Goal: Check status: Check status

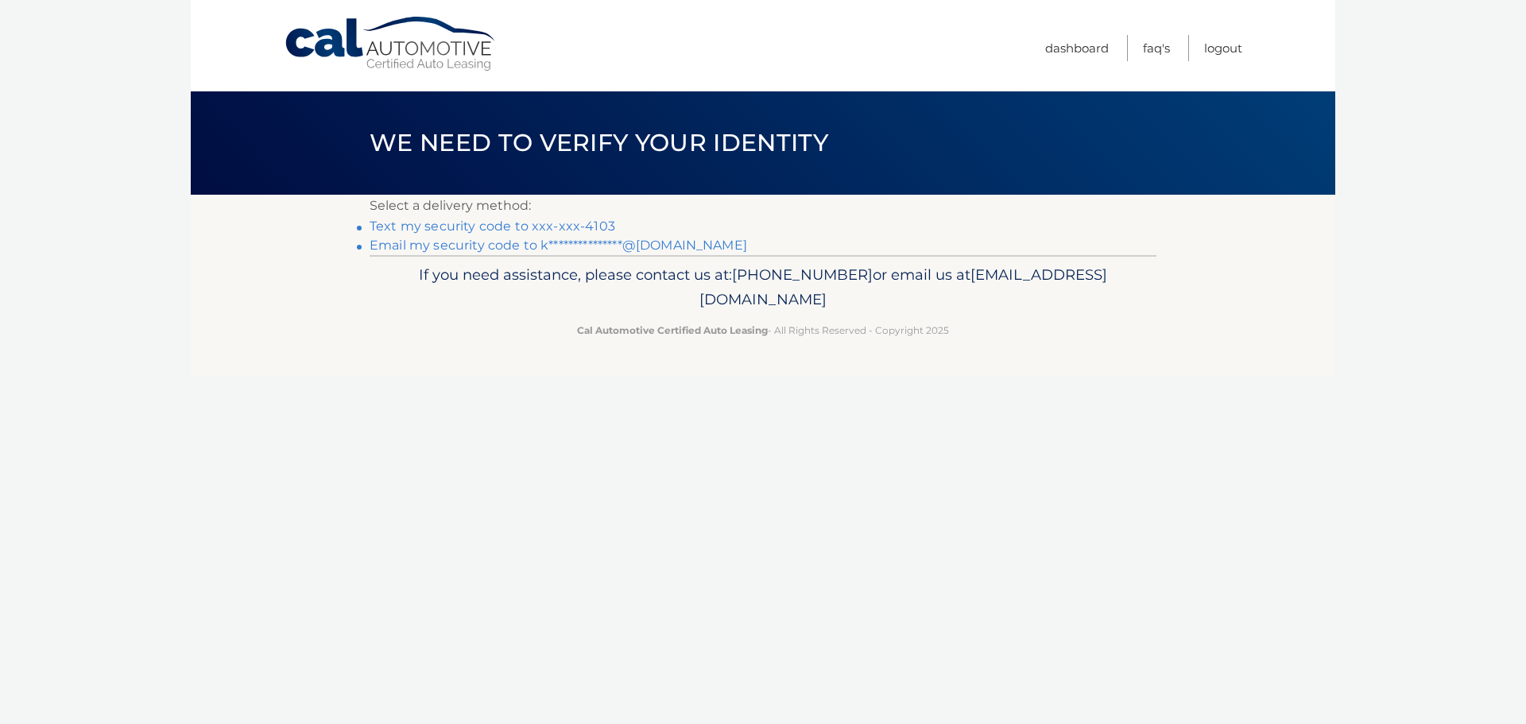
click at [468, 227] on link "Text my security code to xxx-xxx-4103" at bounding box center [493, 226] width 246 height 15
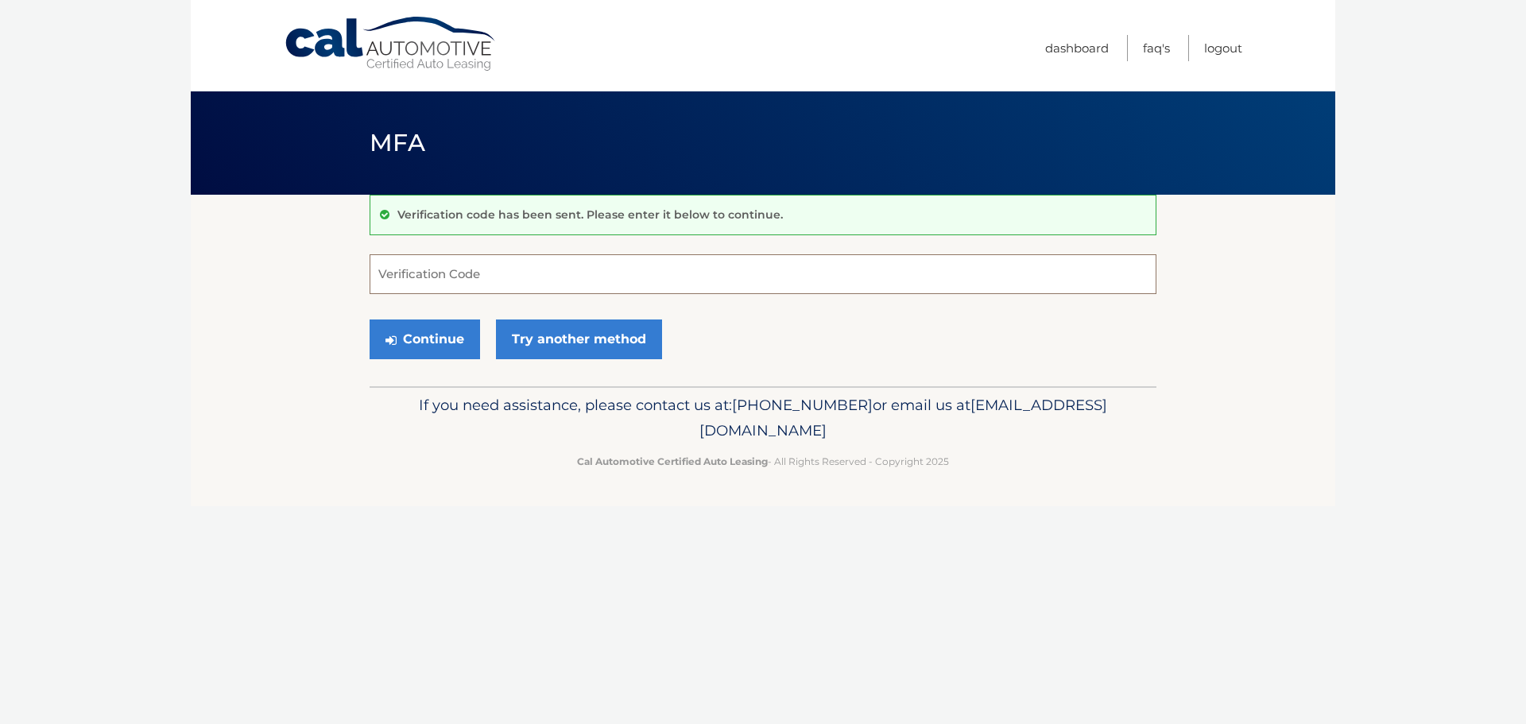
click at [460, 277] on input "Verification Code" at bounding box center [763, 274] width 787 height 40
type input "974910"
click at [412, 338] on button "Continue" at bounding box center [425, 340] width 111 height 40
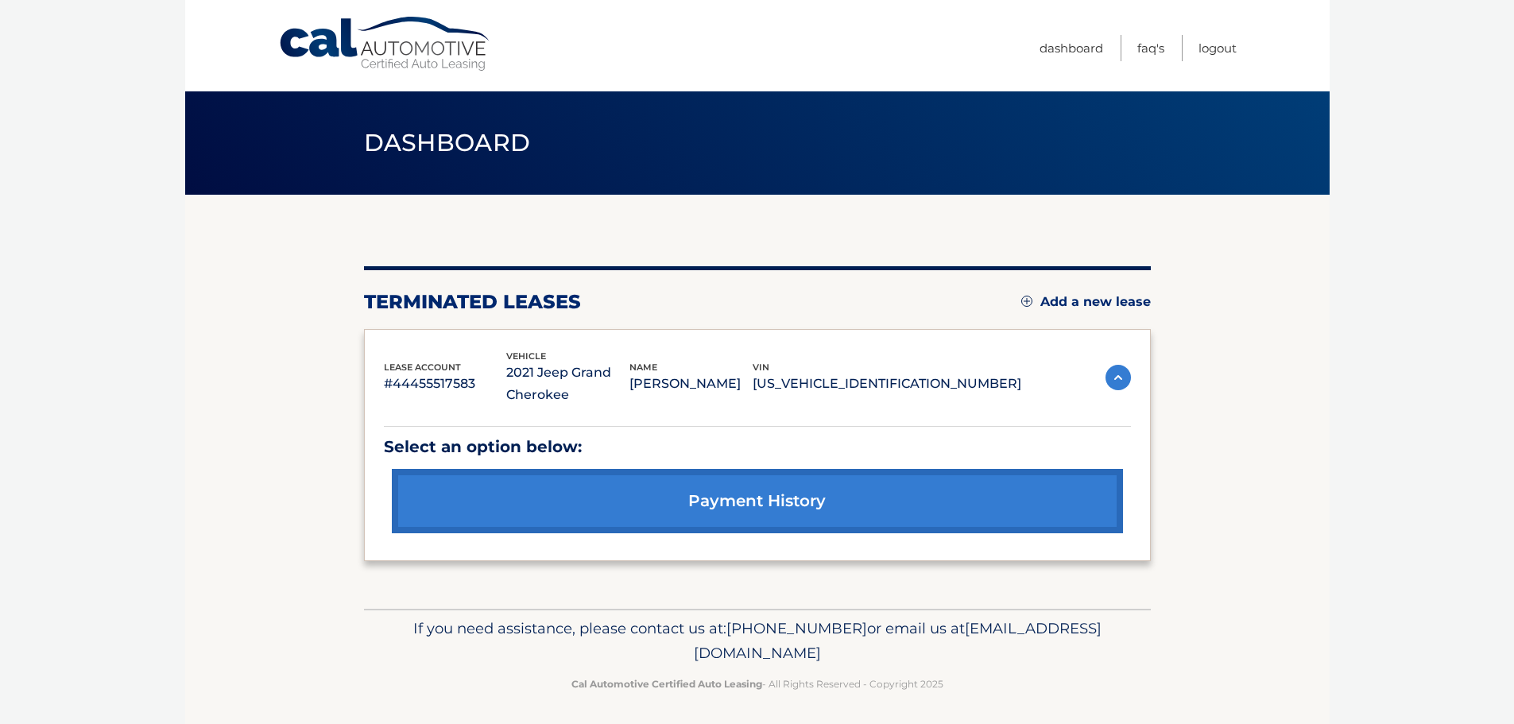
click at [709, 506] on link "payment history" at bounding box center [757, 501] width 731 height 64
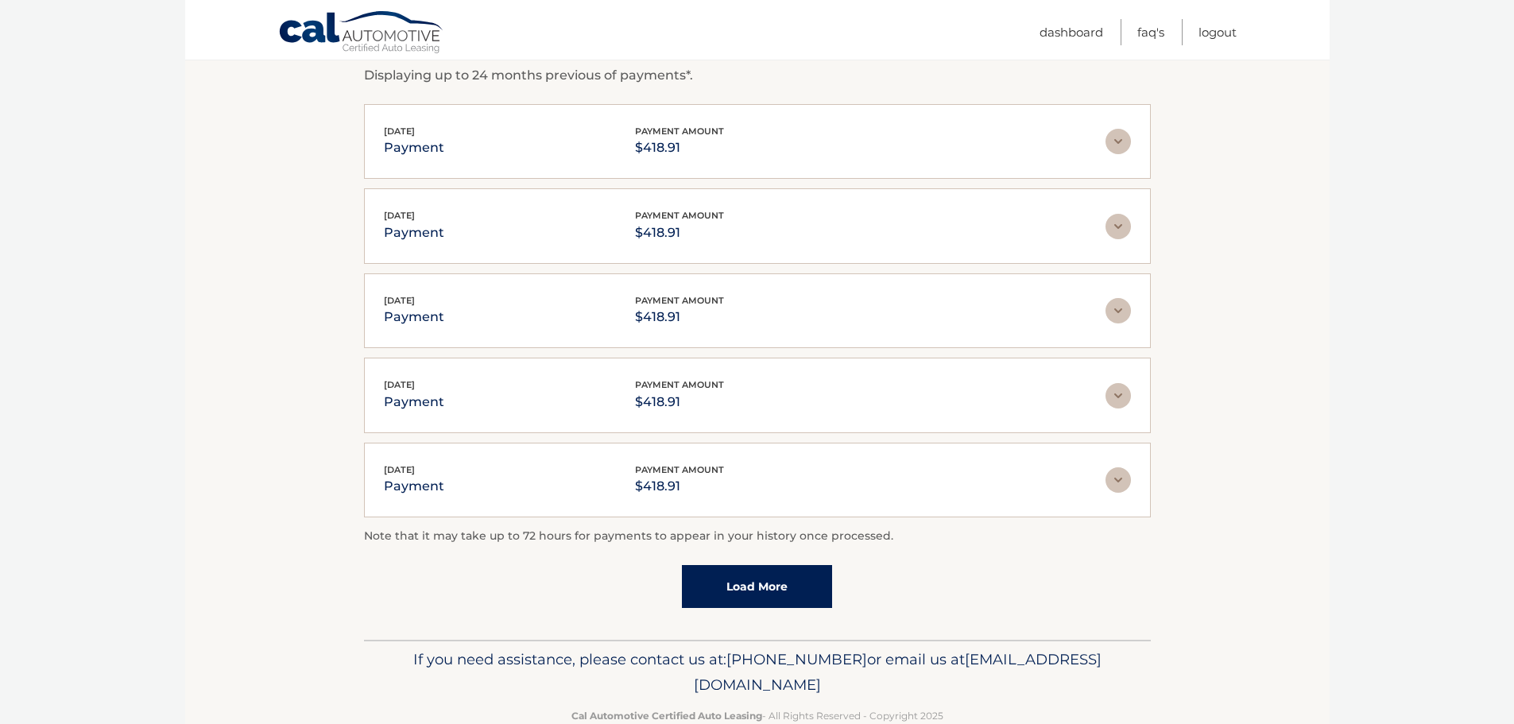
scroll to position [320, 0]
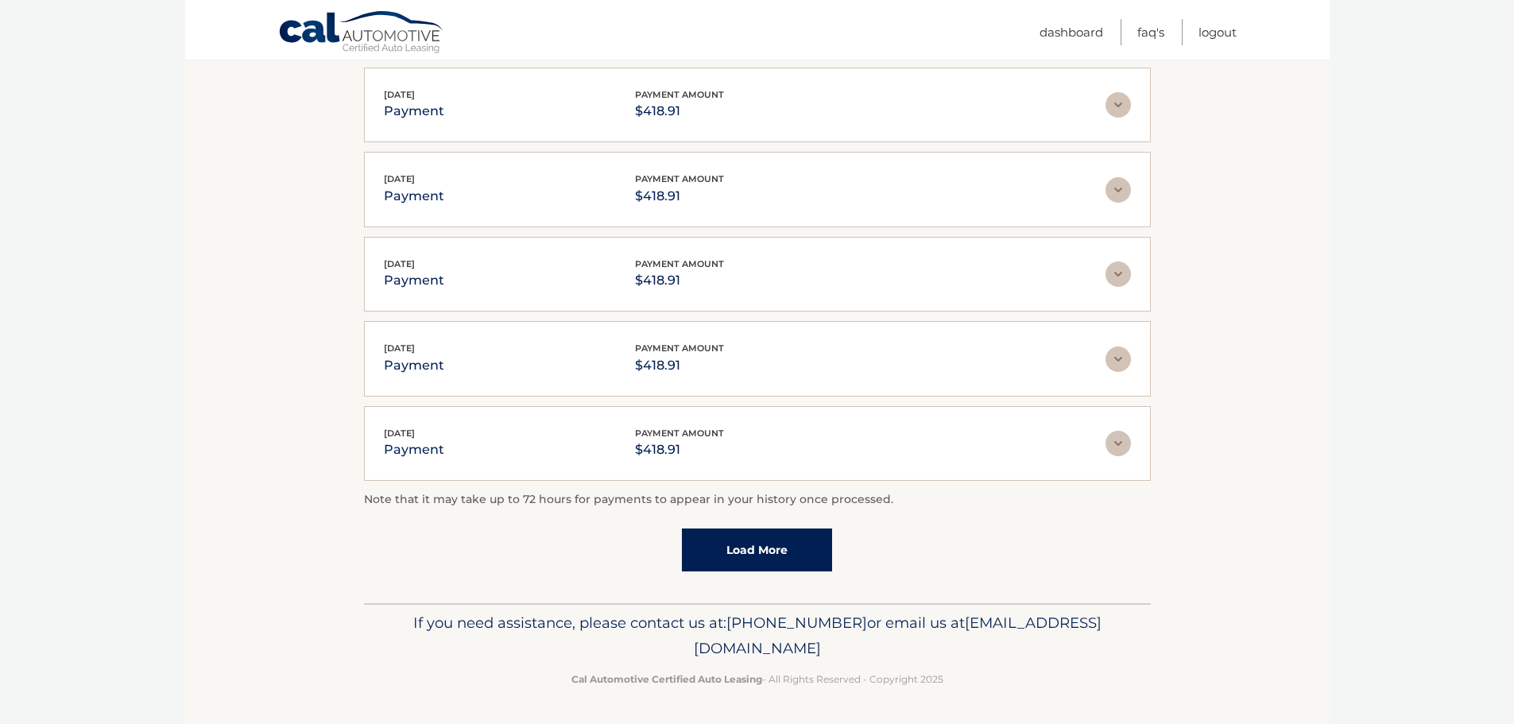
click at [735, 560] on link "Load More" at bounding box center [757, 550] width 150 height 43
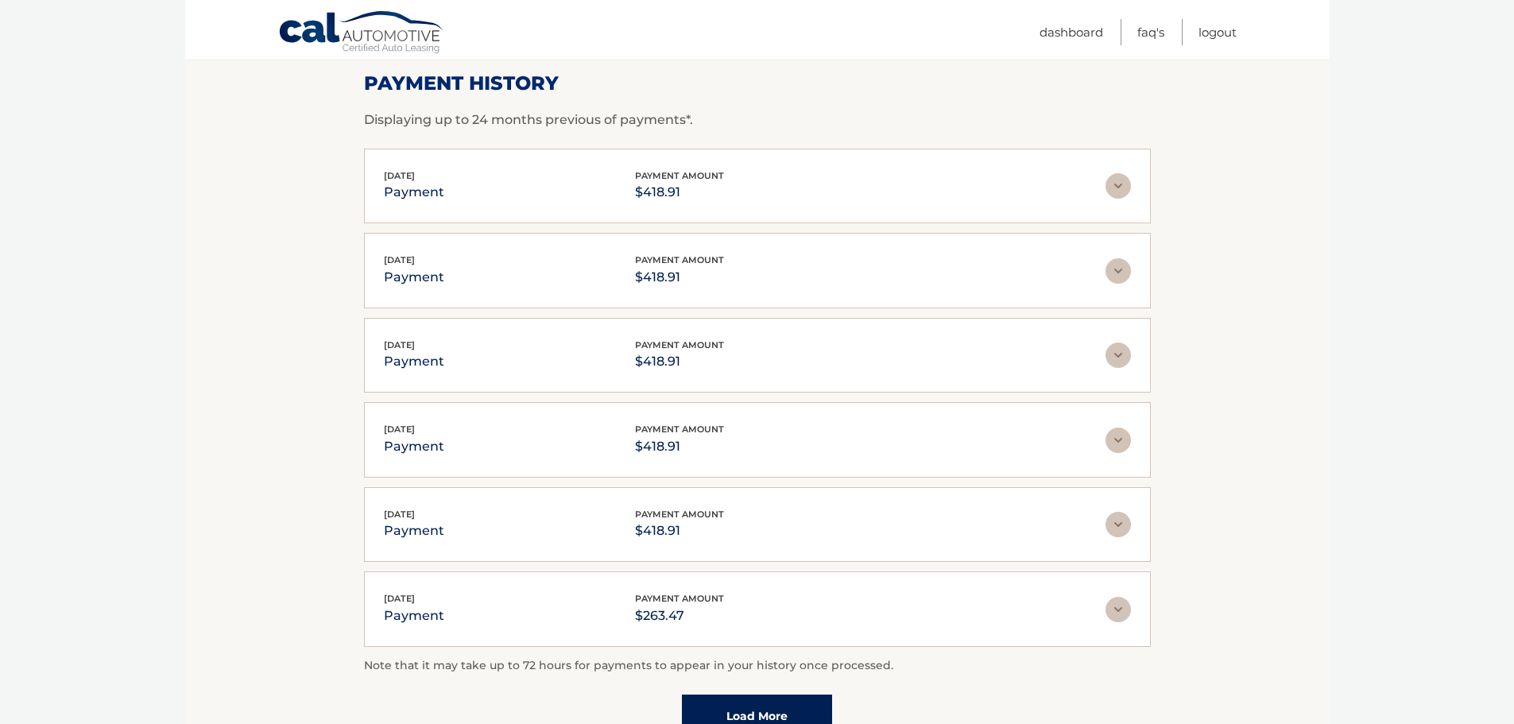
scroll to position [2, 0]
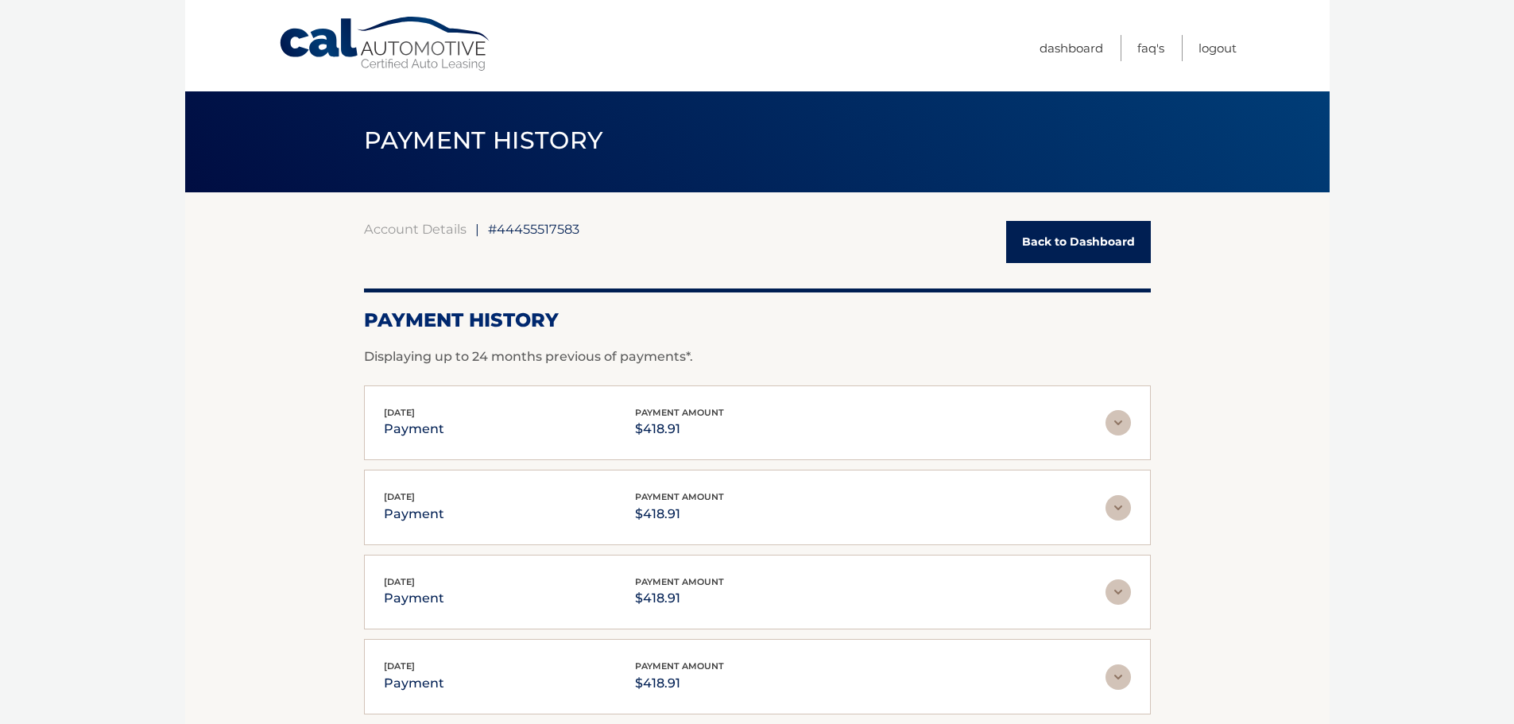
click at [1065, 238] on link "Back to Dashboard" at bounding box center [1078, 242] width 145 height 42
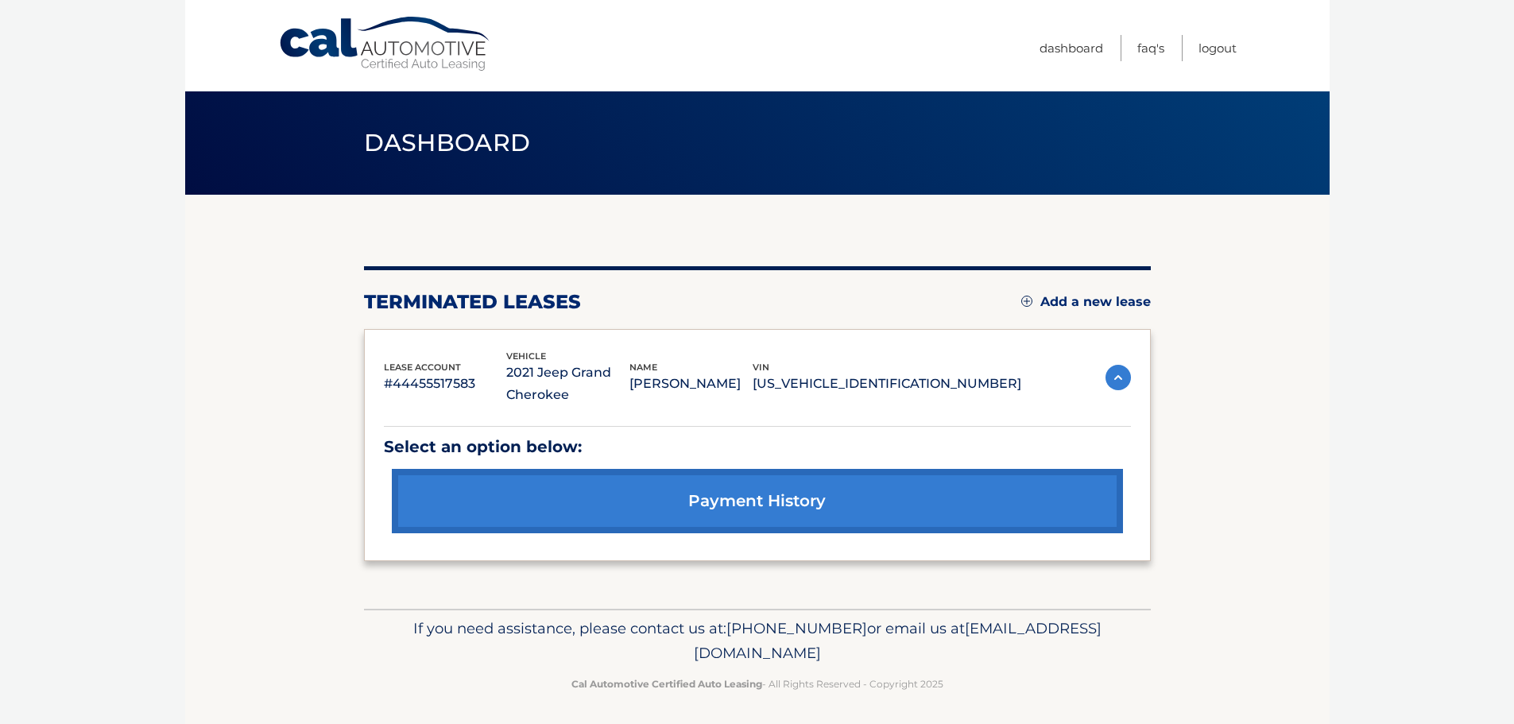
click at [1125, 378] on img at bounding box center [1118, 377] width 25 height 25
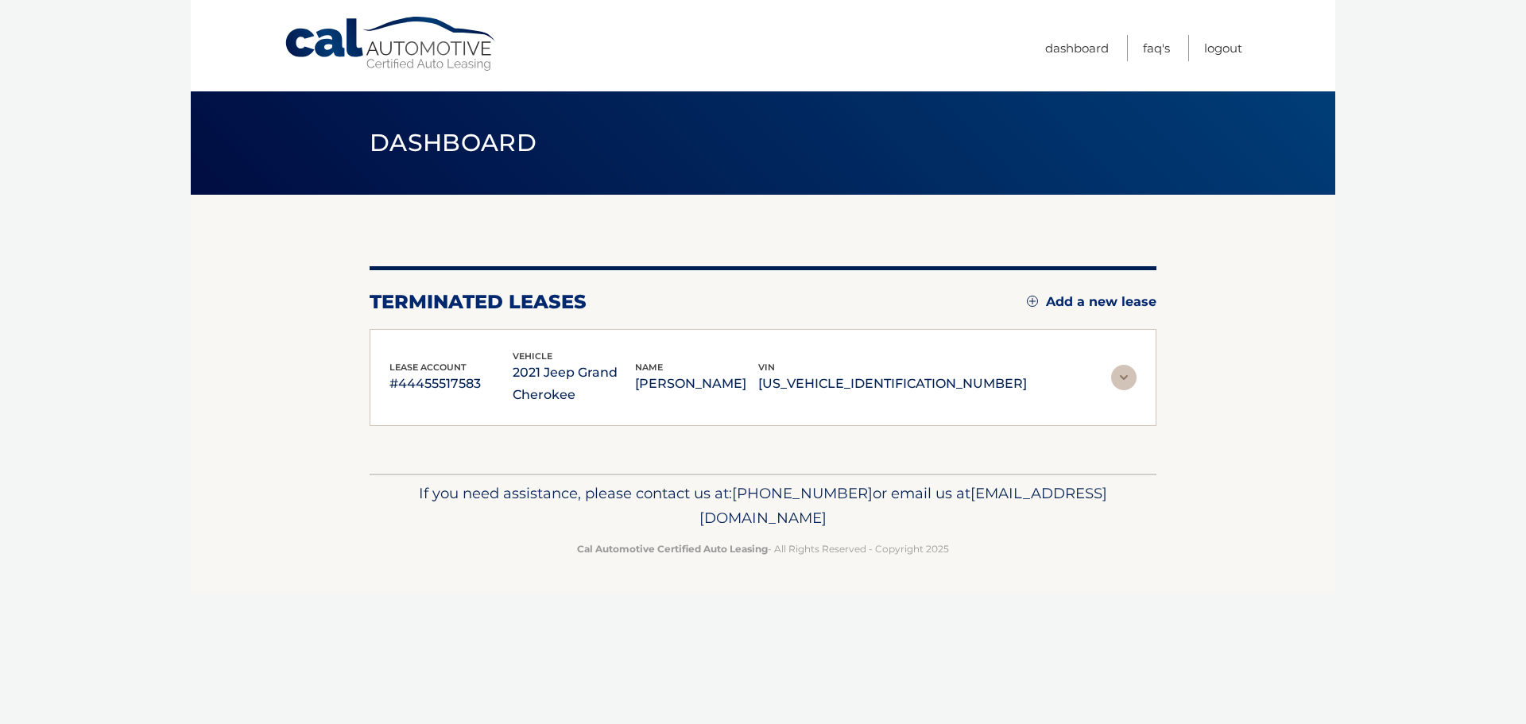
click at [1122, 373] on img at bounding box center [1123, 377] width 25 height 25
